Goal: Transaction & Acquisition: Purchase product/service

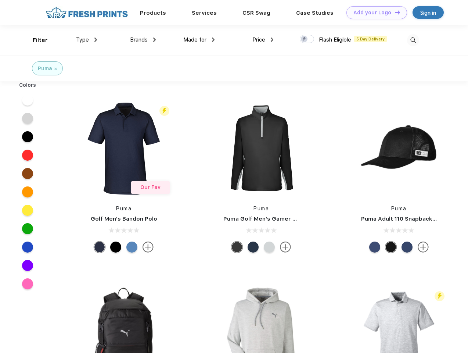
click at [374, 12] on link "Add your Logo Design Tool" at bounding box center [376, 12] width 61 height 13
click at [0, 0] on div "Design Tool" at bounding box center [0, 0] width 0 height 0
click at [394, 12] on link "Add your Logo Design Tool" at bounding box center [376, 12] width 61 height 13
click at [35, 40] on div "Filter" at bounding box center [40, 40] width 15 height 8
click at [87, 40] on span "Type" at bounding box center [82, 39] width 13 height 7
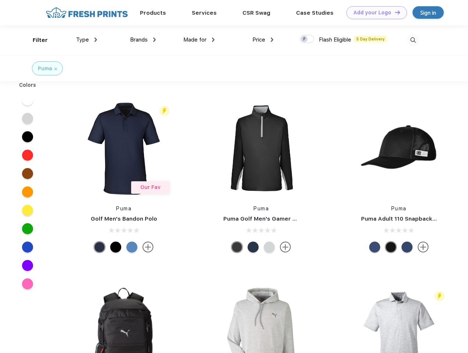
click at [143, 40] on span "Brands" at bounding box center [139, 39] width 18 height 7
click at [199, 40] on span "Made for" at bounding box center [194, 39] width 23 height 7
click at [263, 40] on span "Price" at bounding box center [258, 39] width 13 height 7
click at [307, 39] on div at bounding box center [307, 39] width 14 height 8
click at [305, 39] on input "checkbox" at bounding box center [302, 37] width 5 height 5
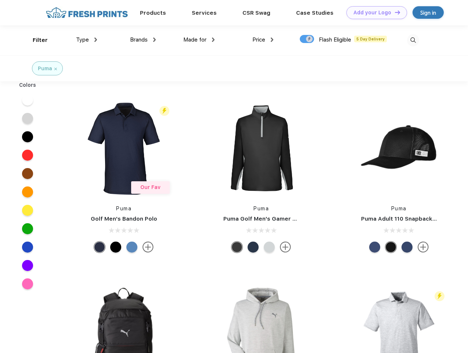
click at [413, 40] on img at bounding box center [413, 40] width 12 height 12
